Goal: Information Seeking & Learning: Learn about a topic

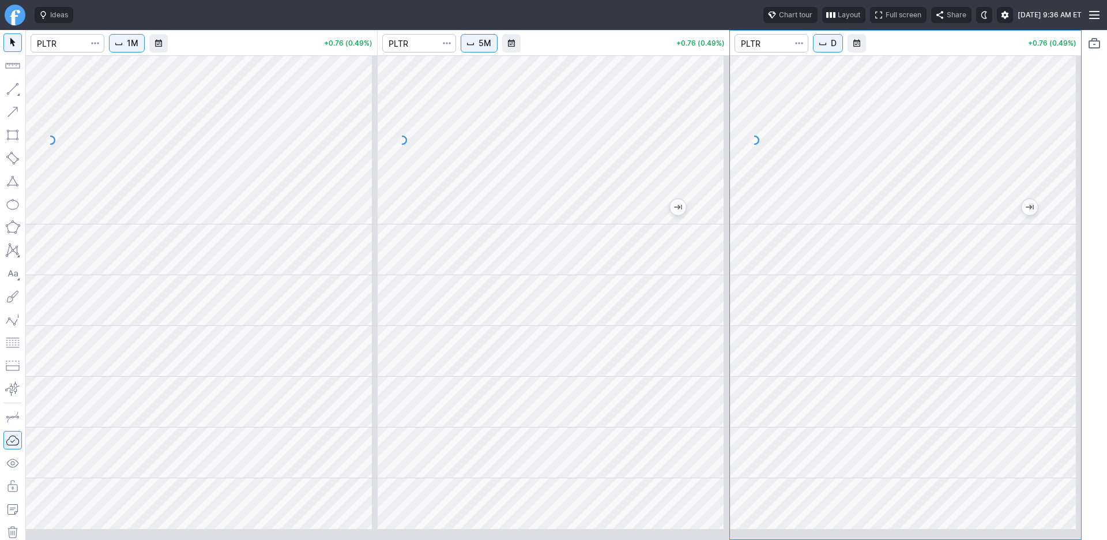
click at [579, 352] on div at bounding box center [553, 292] width 351 height 473
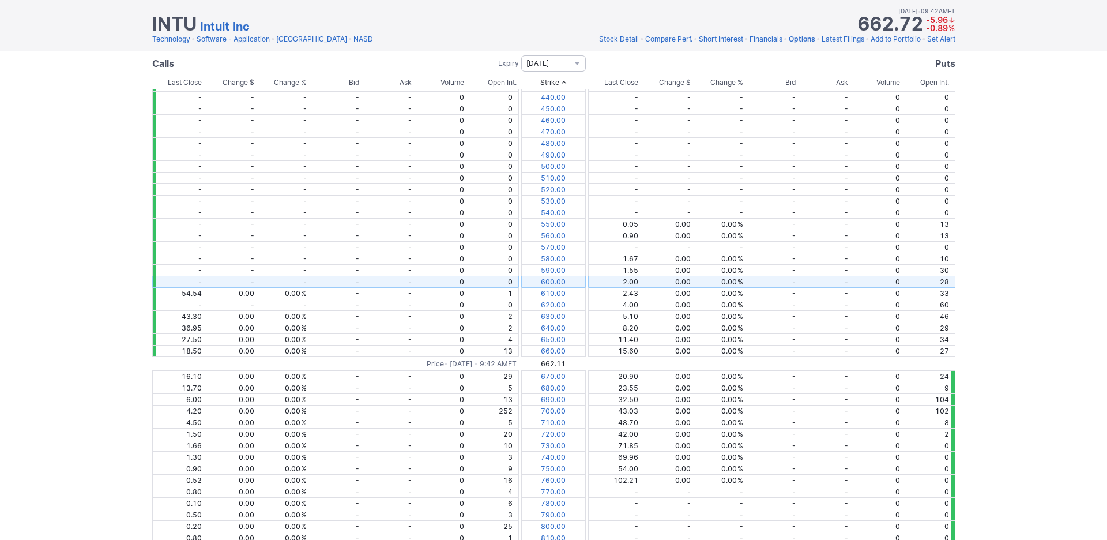
scroll to position [52, 0]
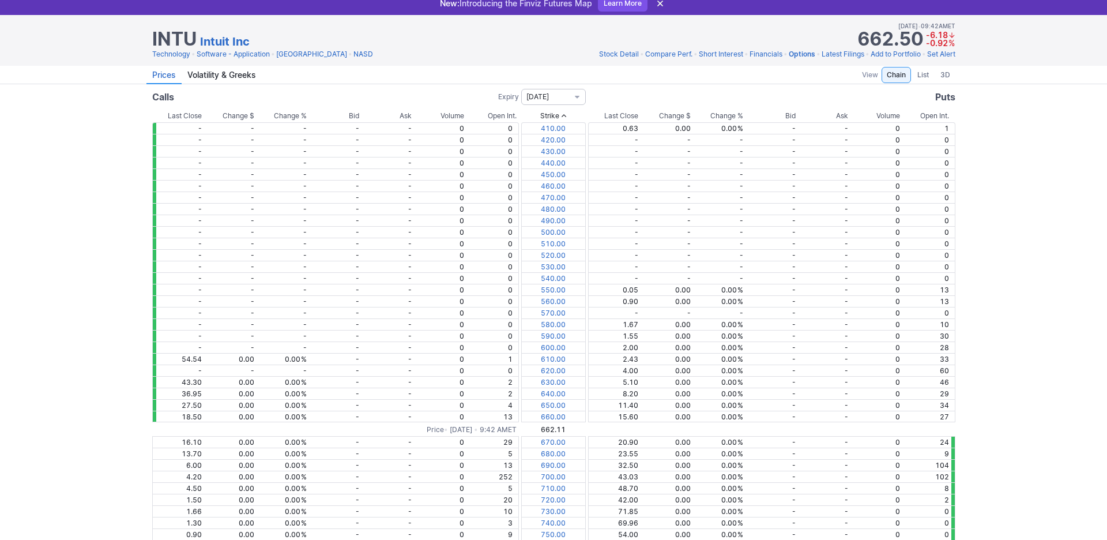
click at [599, 58] on span "Stock Detail" at bounding box center [619, 54] width 40 height 9
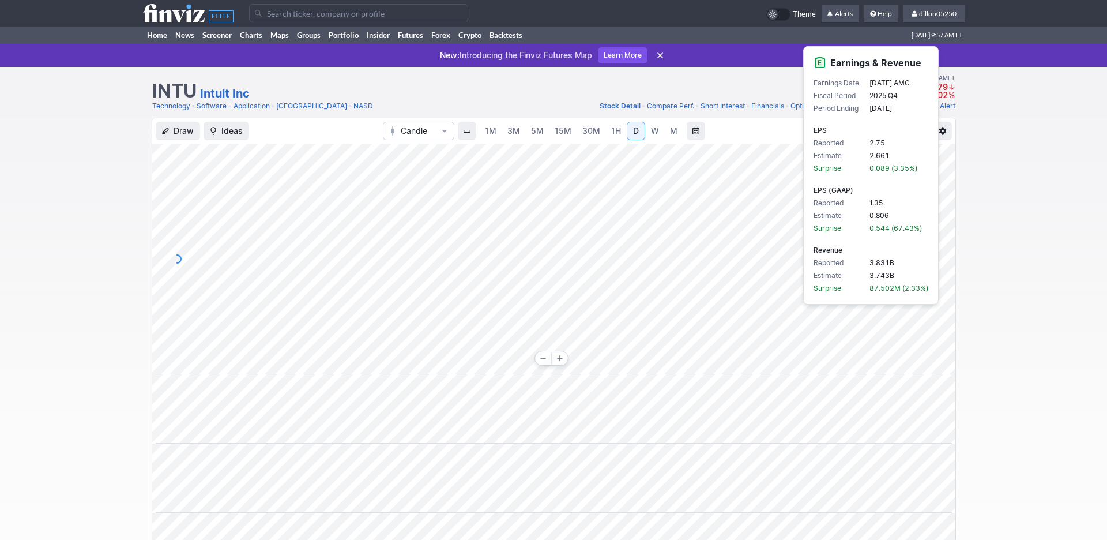
scroll to position [0, 70]
click at [1020, 322] on div "Draw Ideas Candle 1M 3M 5M 15M 30M 1H D W M Share" at bounding box center [553, 458] width 1107 height 681
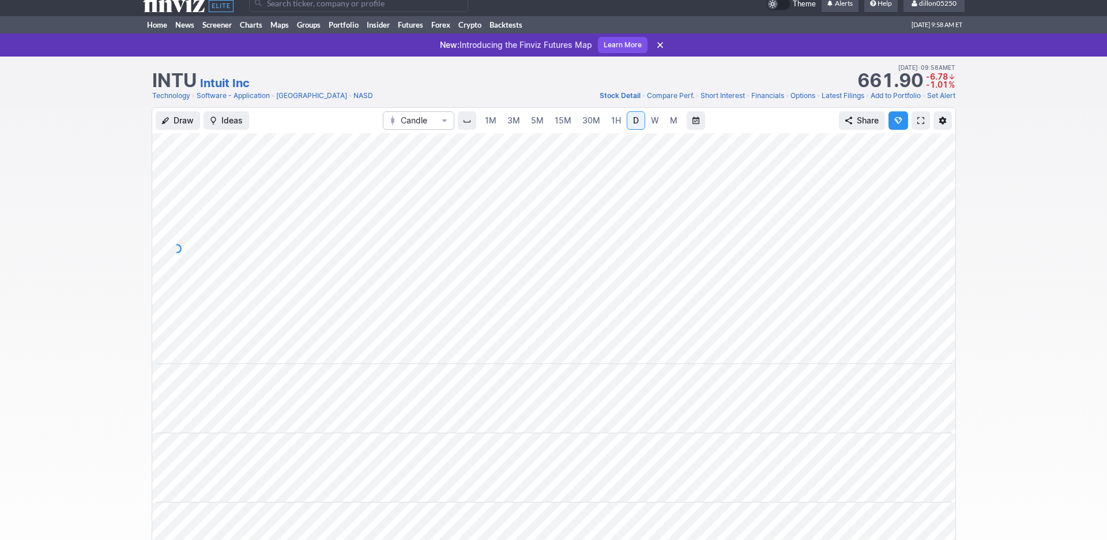
scroll to position [0, 0]
